Goal: Complete application form

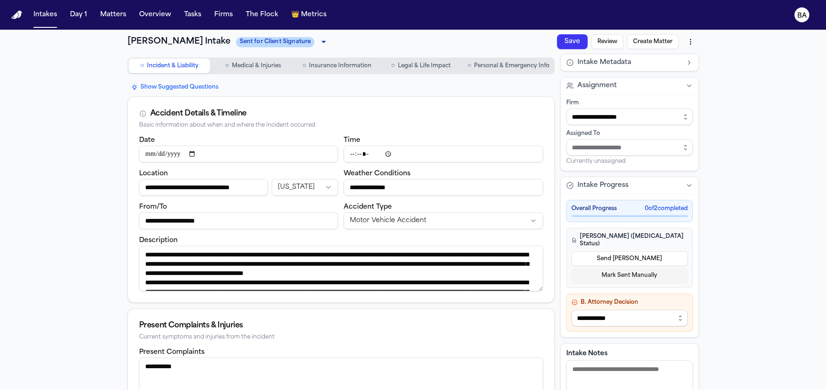
click at [482, 62] on span "Personal & Emergency Info" at bounding box center [512, 65] width 76 height 7
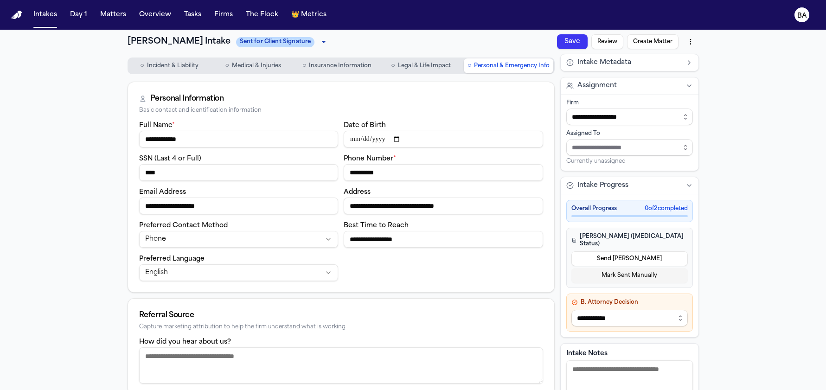
click at [415, 66] on span "Legal & Life Impact" at bounding box center [424, 65] width 53 height 7
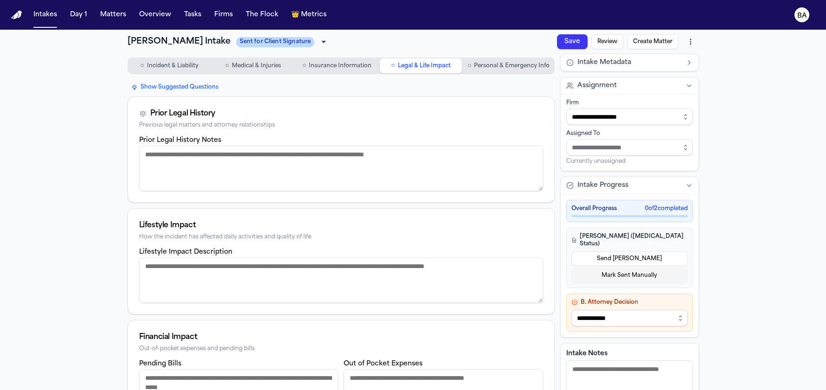
click at [338, 67] on span "Insurance Information" at bounding box center [340, 65] width 63 height 7
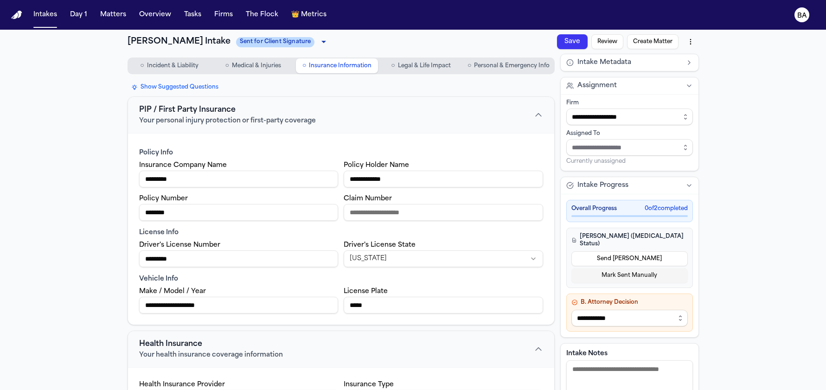
click at [249, 71] on button "○ Medical & Injuries" at bounding box center [253, 65] width 82 height 15
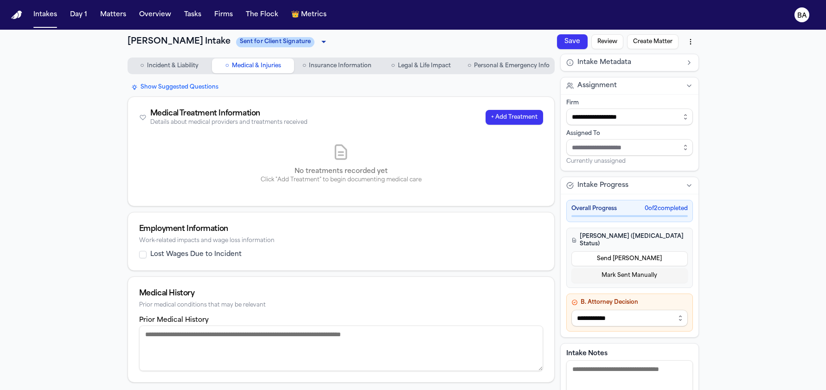
click at [188, 71] on button "○ Incident & Liability" at bounding box center [169, 65] width 82 height 15
